Goal: Task Accomplishment & Management: Manage account settings

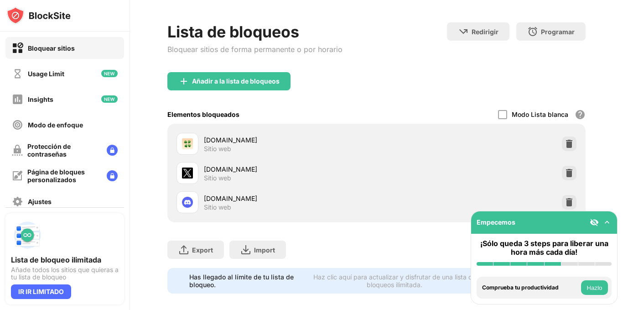
scroll to position [38, 0]
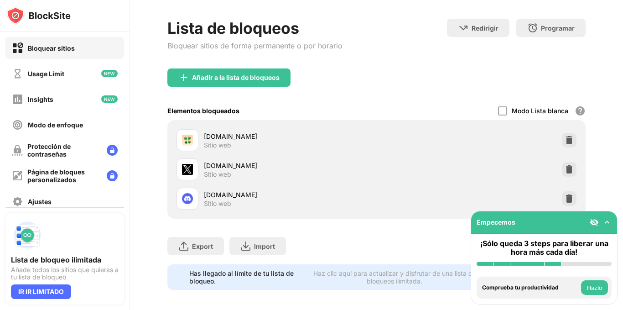
click at [555, 197] on div "[DOMAIN_NAME] Sitio web" at bounding box center [376, 198] width 407 height 29
click at [562, 197] on div at bounding box center [569, 198] width 15 height 15
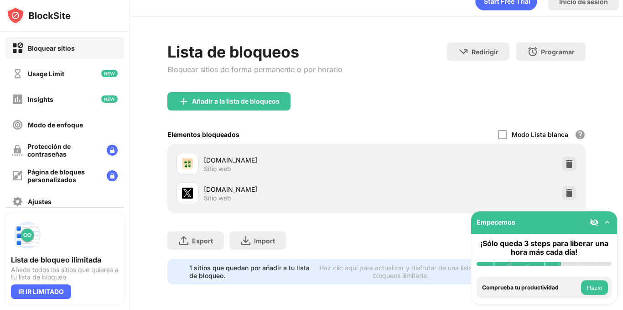
scroll to position [21, 0]
